Goal: Information Seeking & Learning: Learn about a topic

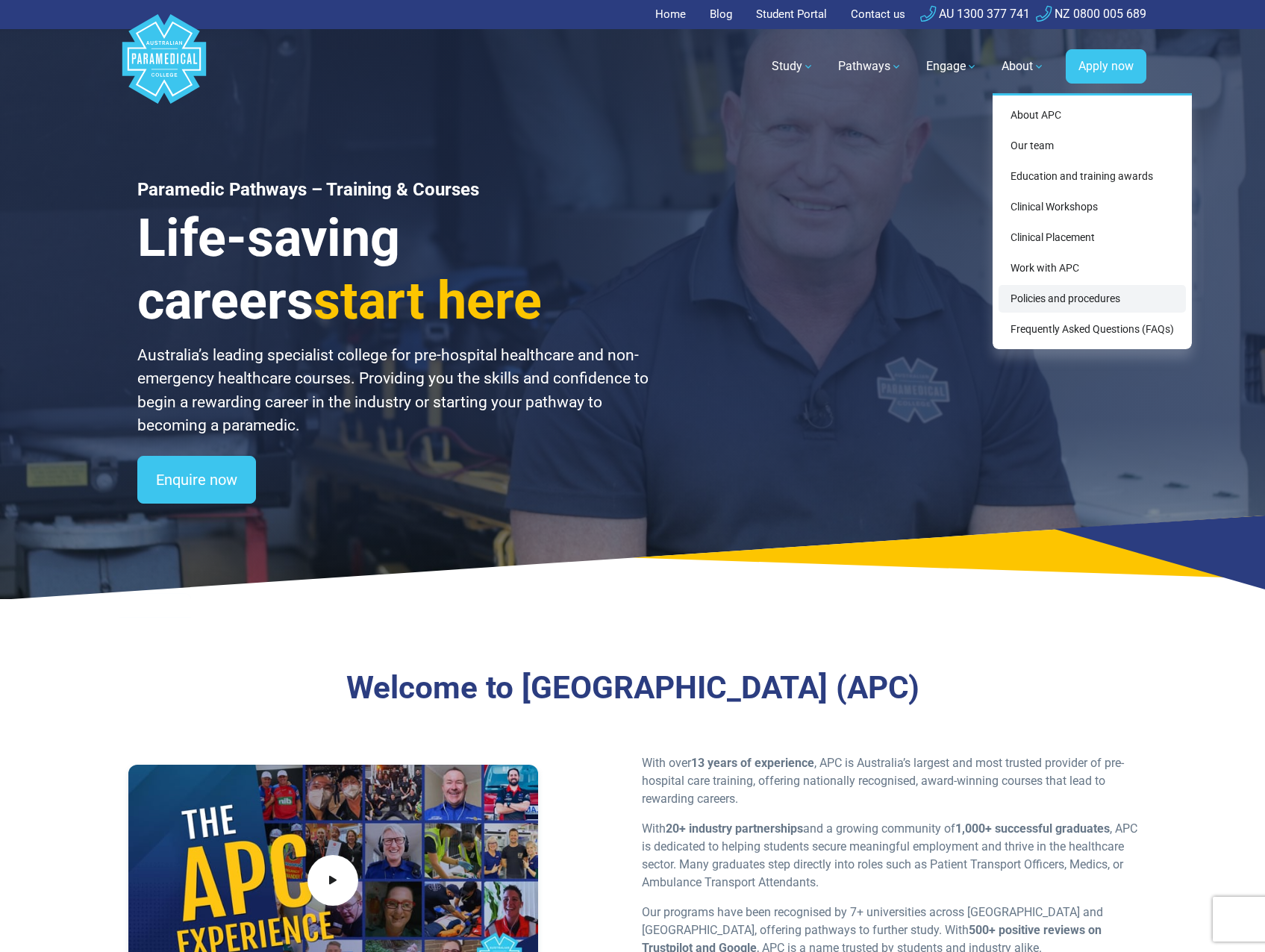
click at [1089, 295] on link "Policies and procedures" at bounding box center [1092, 299] width 187 height 27
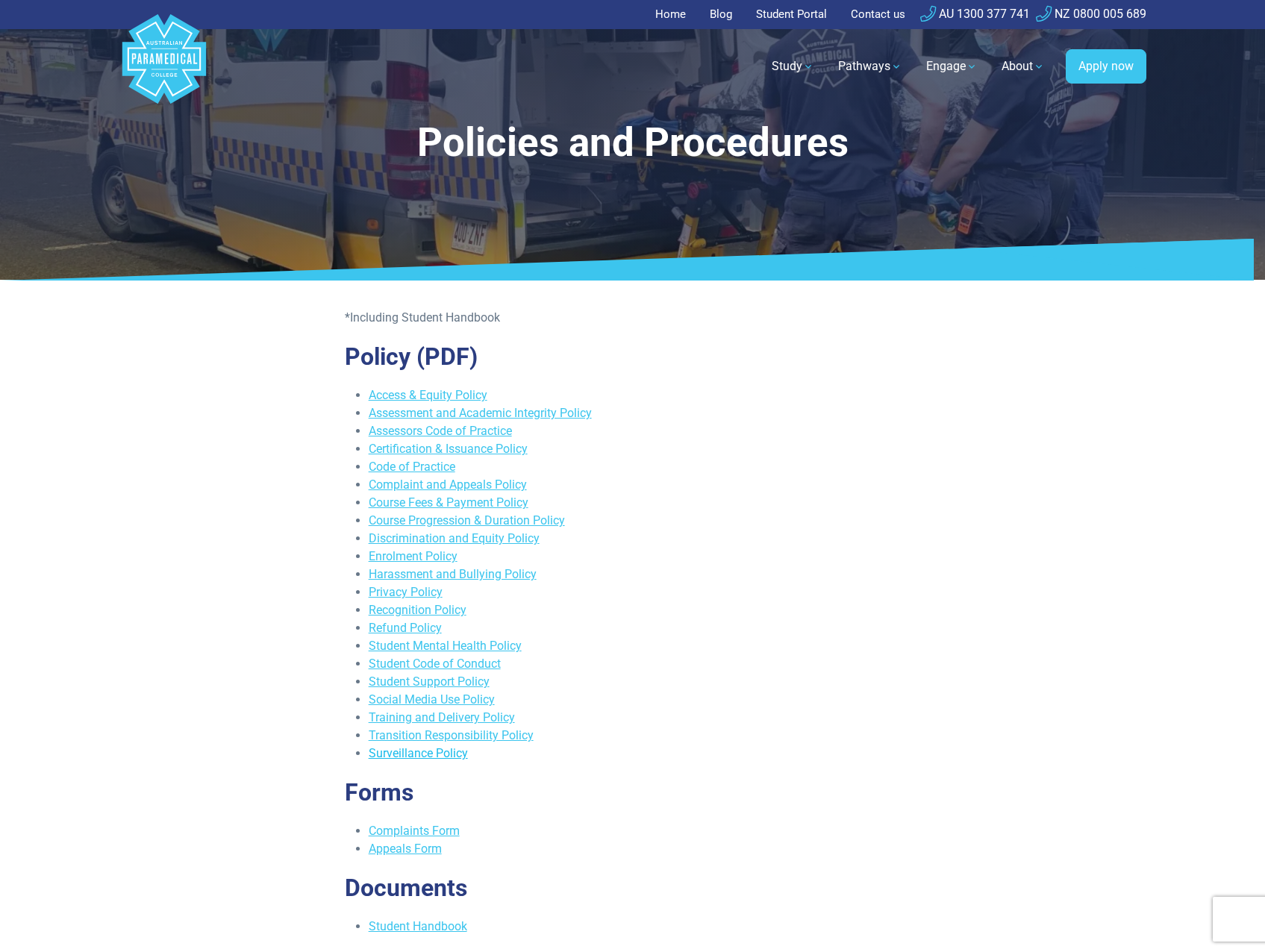
click at [448, 754] on link "Surveillance Policy" at bounding box center [419, 753] width 99 height 14
click at [441, 646] on link "Student Mental Health Policy" at bounding box center [445, 646] width 153 height 14
click at [425, 699] on link "Social Media Use Policy" at bounding box center [432, 700] width 127 height 14
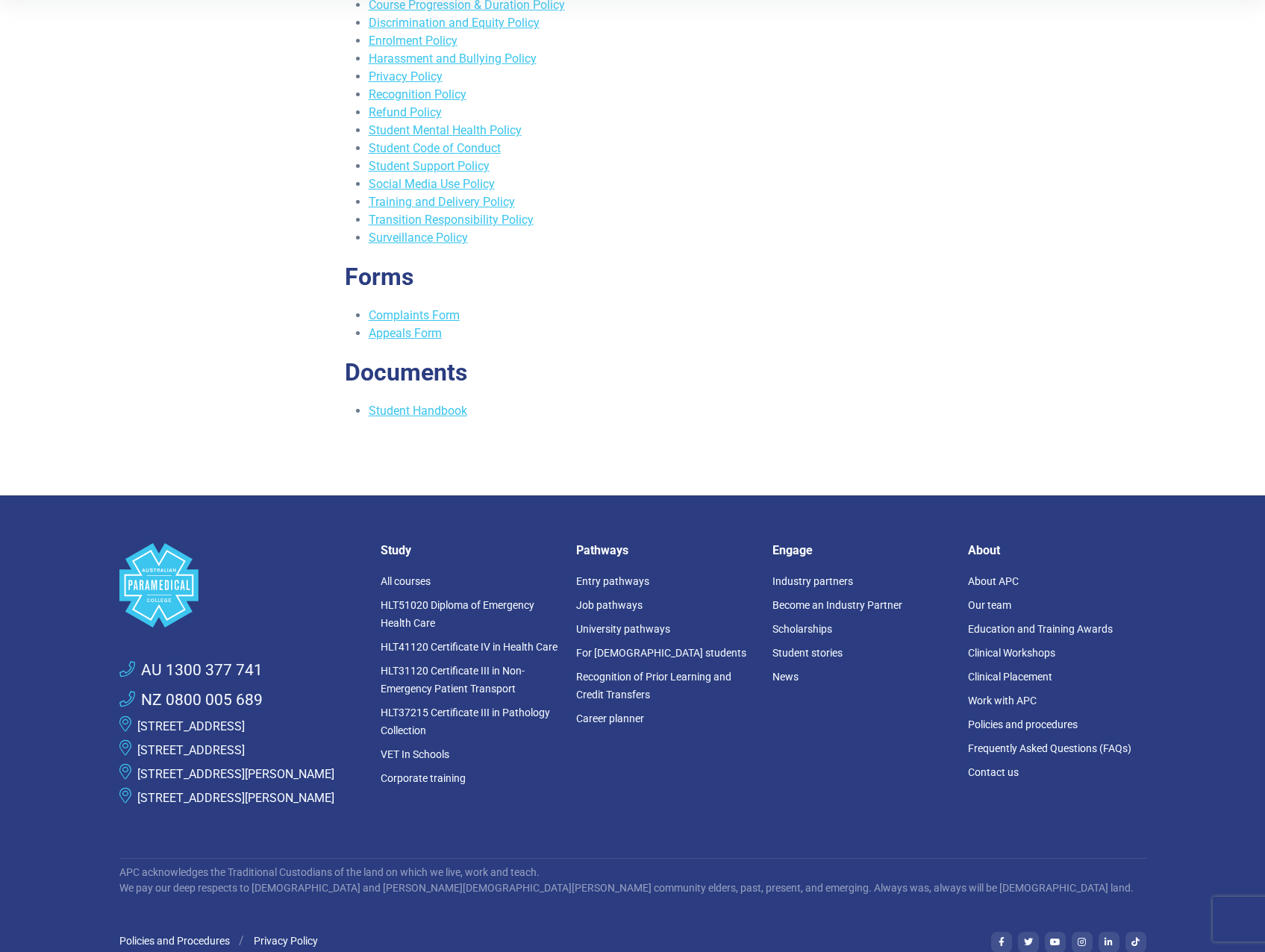
scroll to position [523, 0]
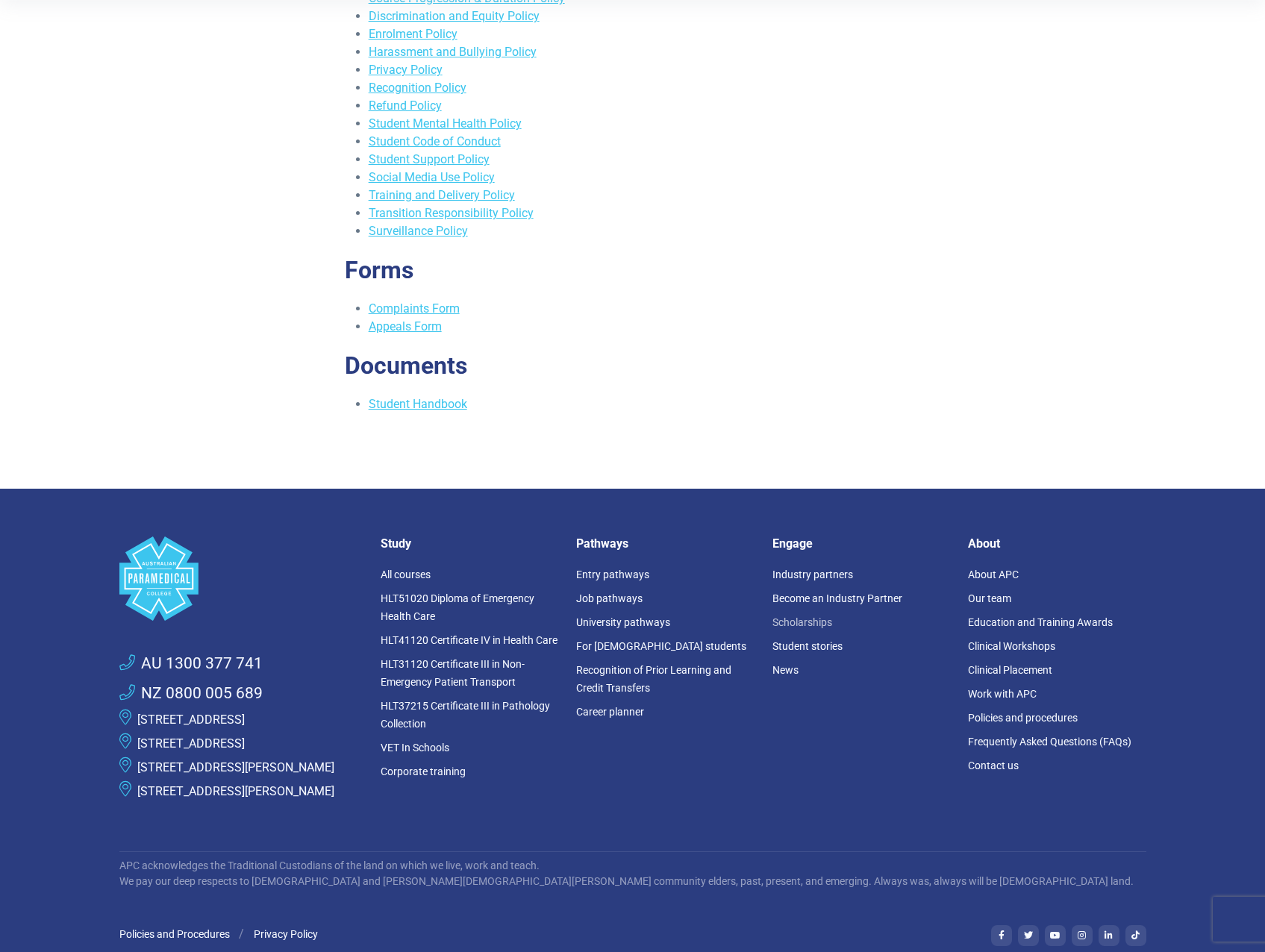
click at [818, 621] on link "Scholarships" at bounding box center [802, 622] width 60 height 12
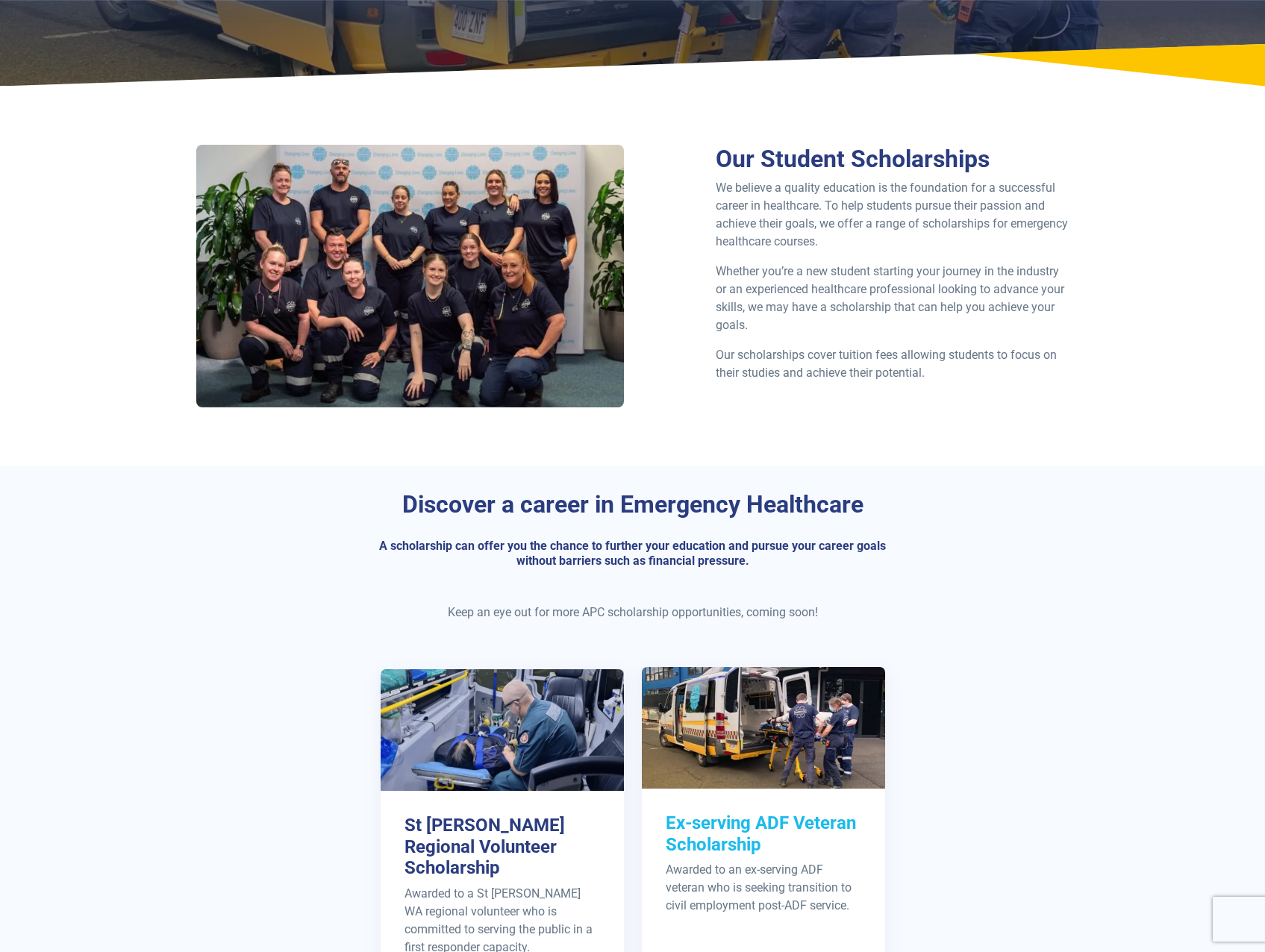
scroll to position [224, 0]
